Goal: Find specific page/section: Find specific page/section

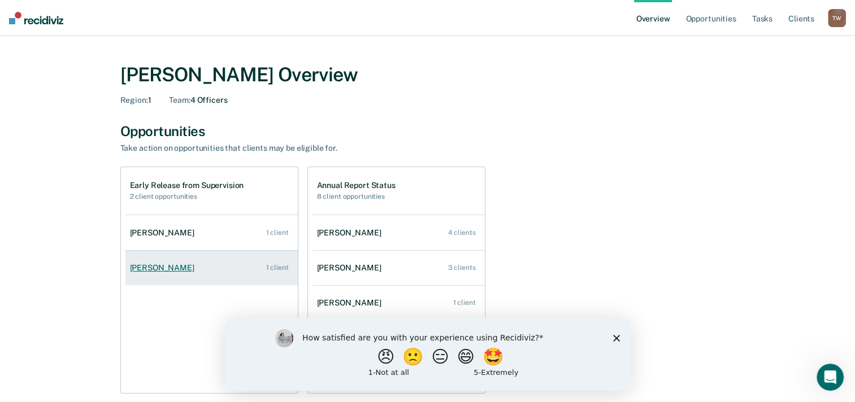
click at [175, 268] on div "[PERSON_NAME]" at bounding box center [164, 268] width 69 height 10
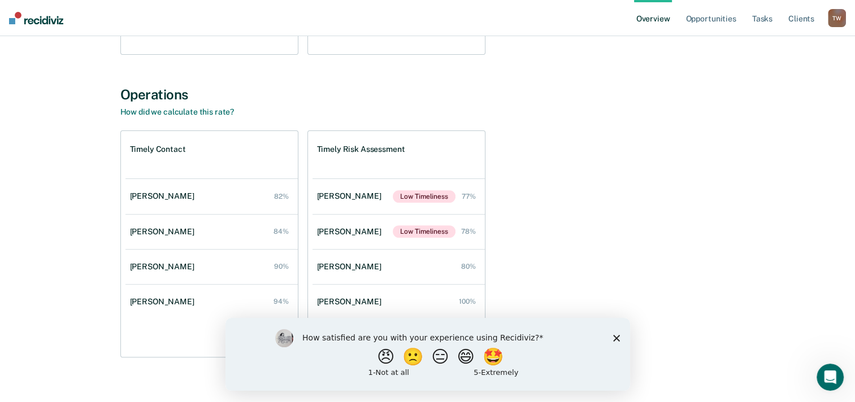
scroll to position [353, 0]
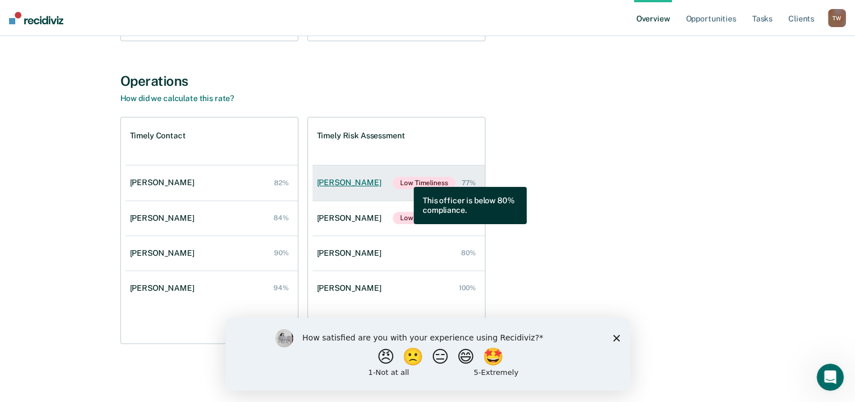
click at [405, 179] on span "Low Timeliness" at bounding box center [424, 183] width 62 height 12
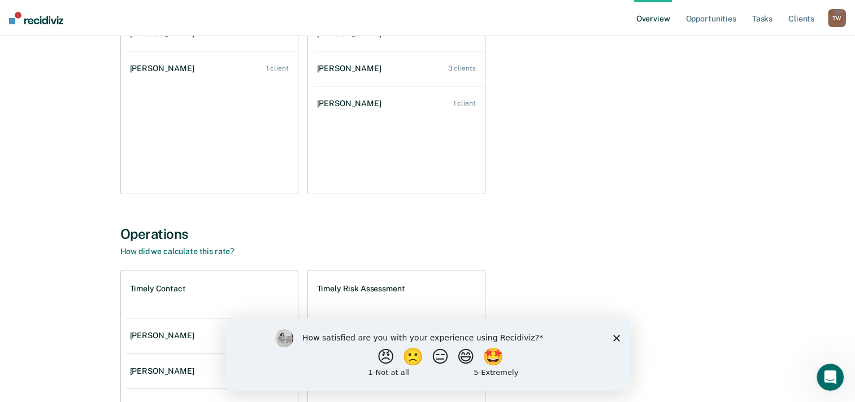
scroll to position [127, 0]
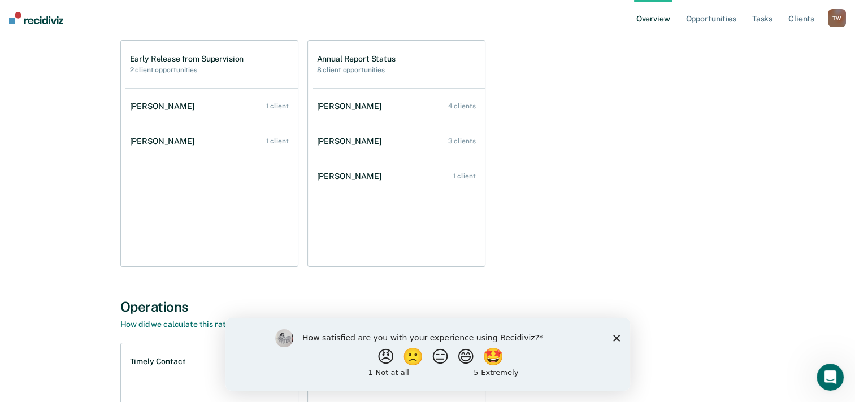
click at [616, 337] on polygon "Close survey" at bounding box center [616, 338] width 7 height 7
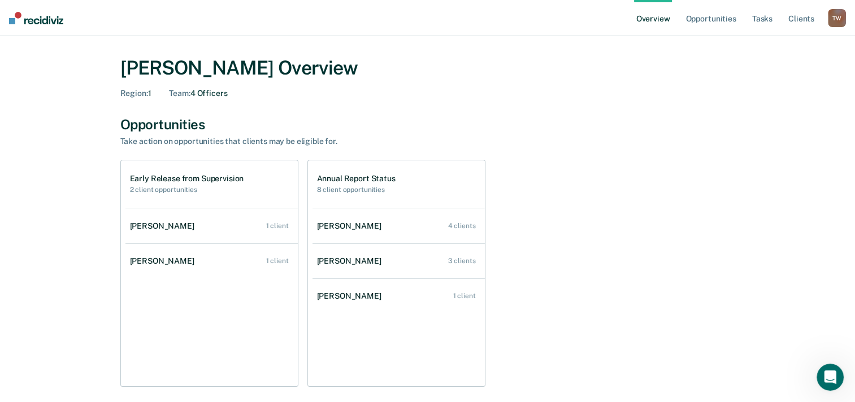
scroll to position [0, 0]
